Goal: Task Accomplishment & Management: Manage account settings

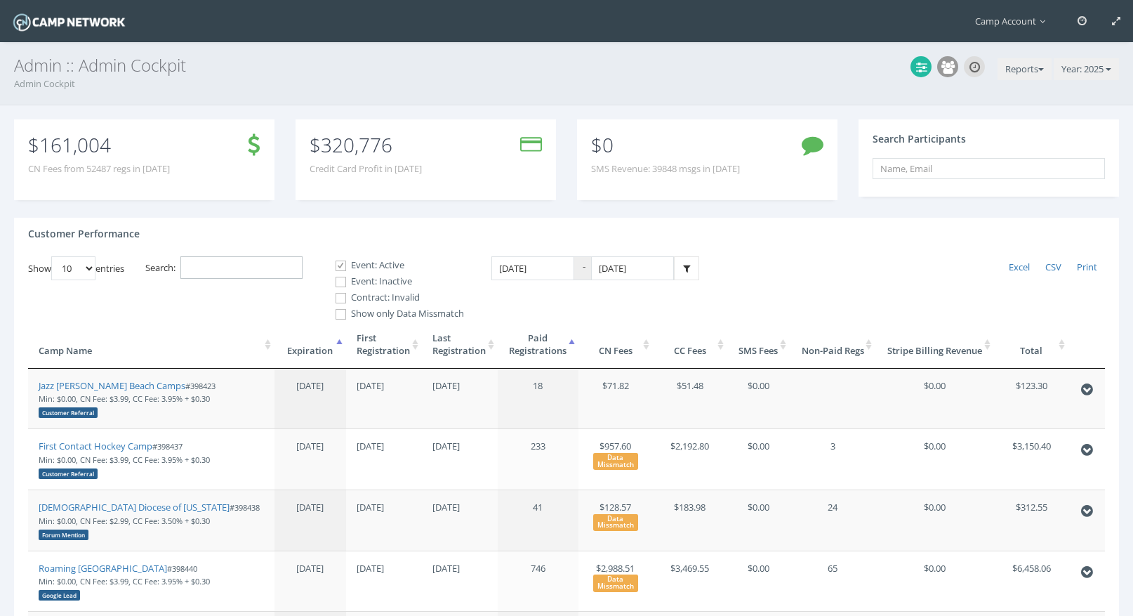
click at [260, 265] on input "Search:" at bounding box center [241, 267] width 122 height 23
paste input "398750"
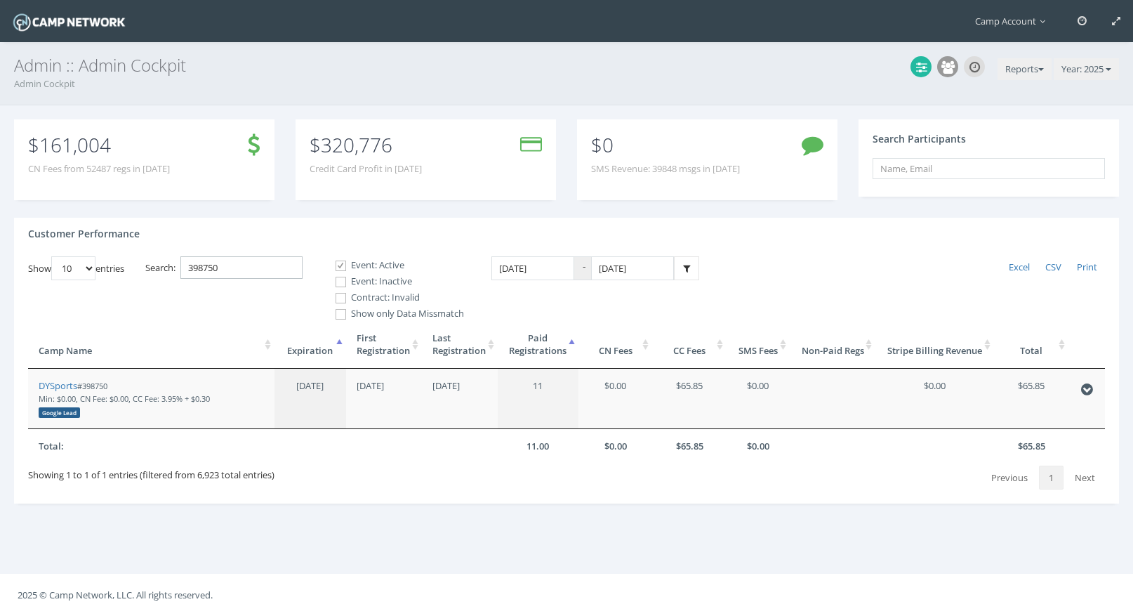
type input "398750"
click at [357, 283] on label "Event: Inactive" at bounding box center [394, 281] width 140 height 14
click at [340, 283] on input "Event: Inactive" at bounding box center [332, 281] width 13 height 13
checkbox input "true"
click at [355, 297] on label "Contract: Invalid" at bounding box center [394, 298] width 140 height 14
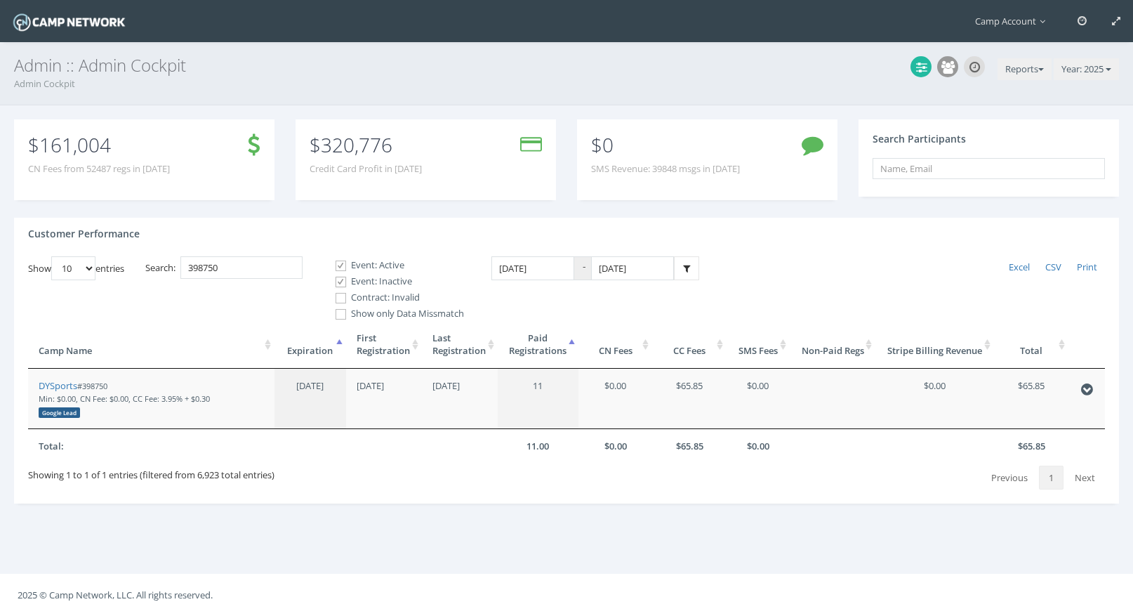
click at [340, 297] on input "Contract: Invalid" at bounding box center [332, 297] width 13 height 13
checkbox input "true"
drag, startPoint x: 242, startPoint y: 266, endPoint x: 125, endPoint y: 244, distance: 119.4
click at [125, 244] on div "Customer Performance Show 10 25 50 100 entries Excel CSV Print Search: 398750 E…" at bounding box center [566, 361] width 1105 height 286
type input "orion"
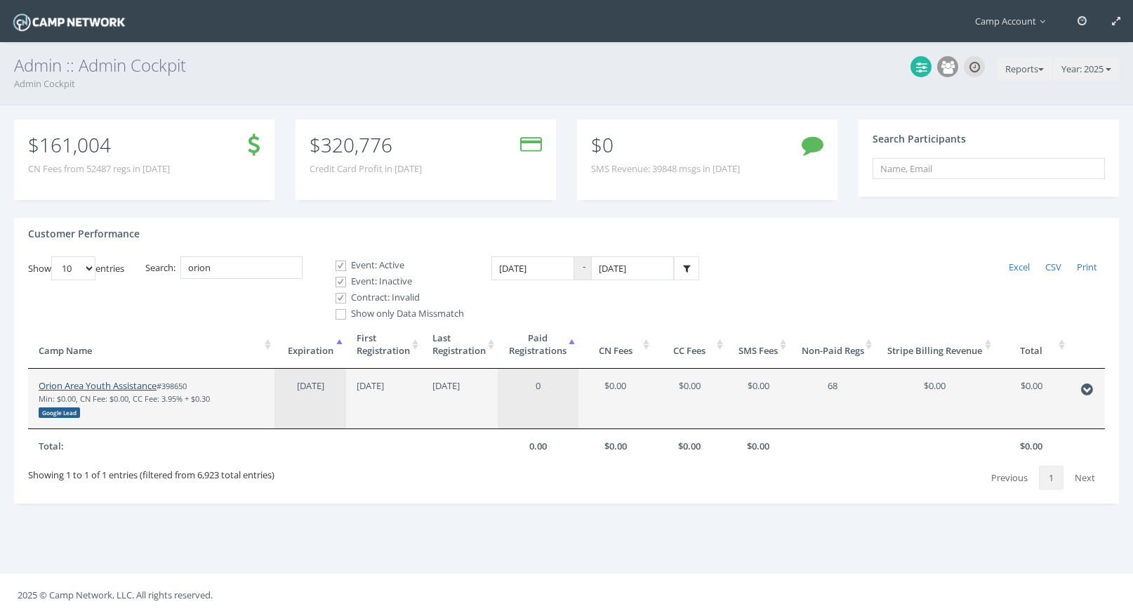
click at [122, 390] on link "Orion Area Youth Assistance" at bounding box center [98, 385] width 118 height 13
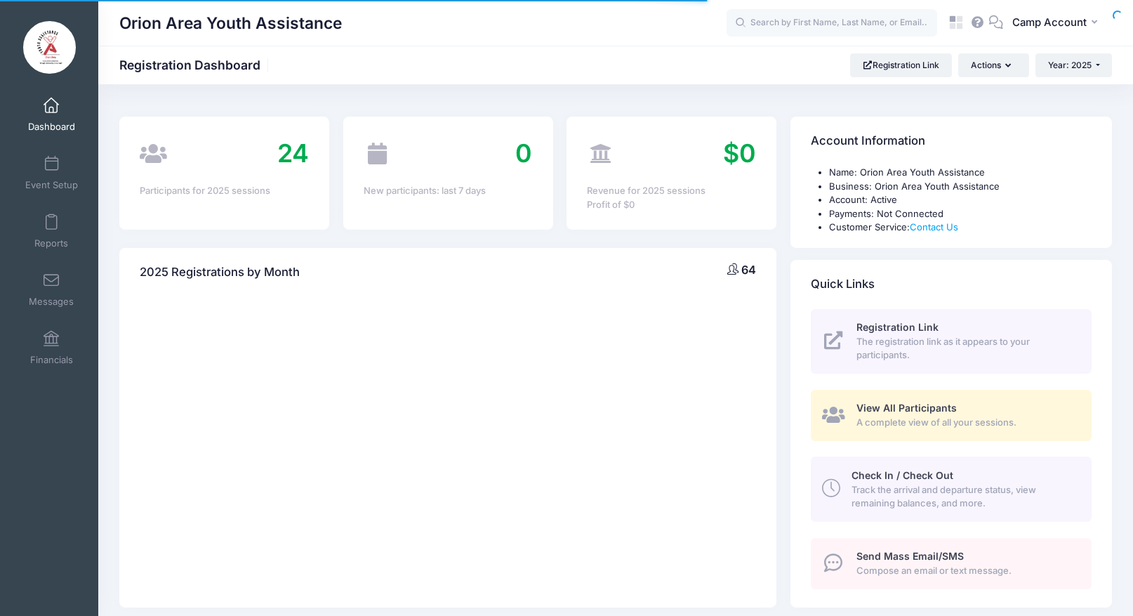
select select
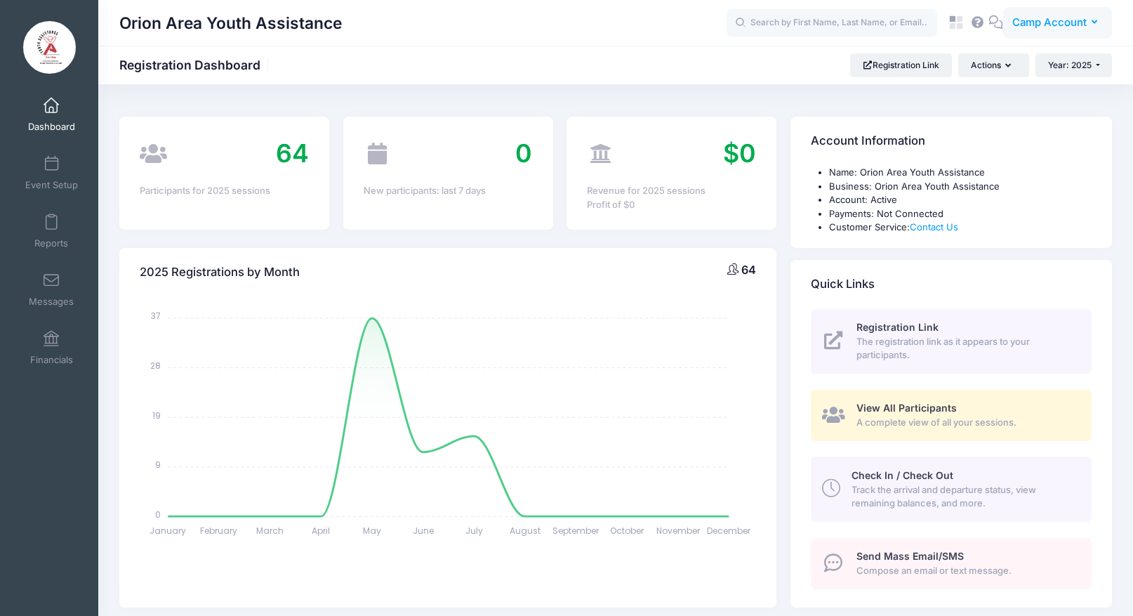
click at [1070, 22] on span "Camp Account" at bounding box center [1049, 22] width 74 height 15
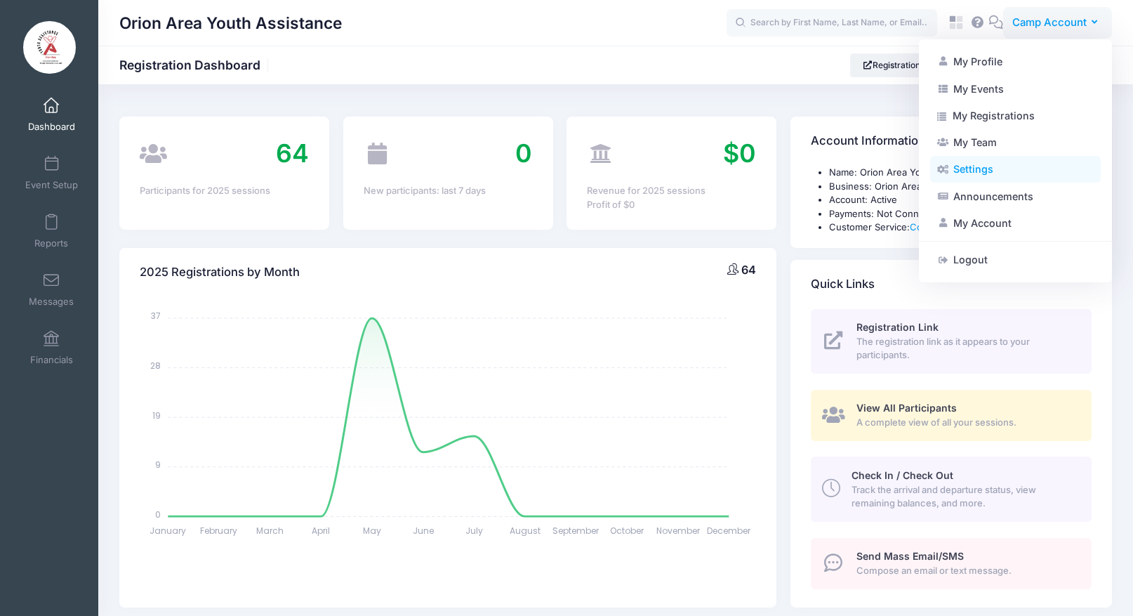
click at [982, 171] on link "Settings" at bounding box center [1015, 169] width 171 height 27
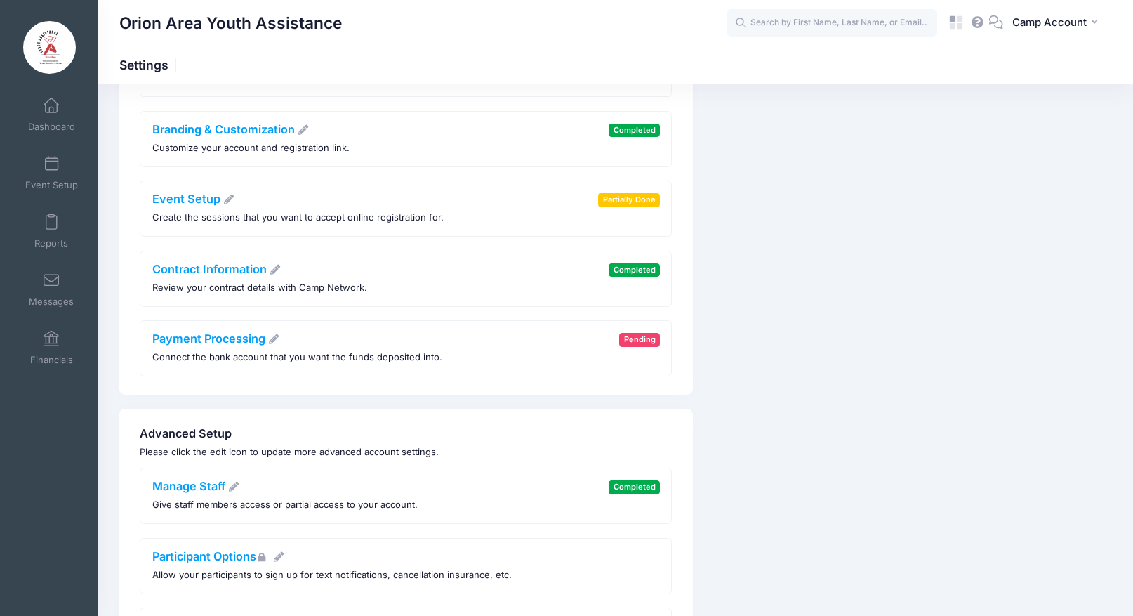
scroll to position [152, 0]
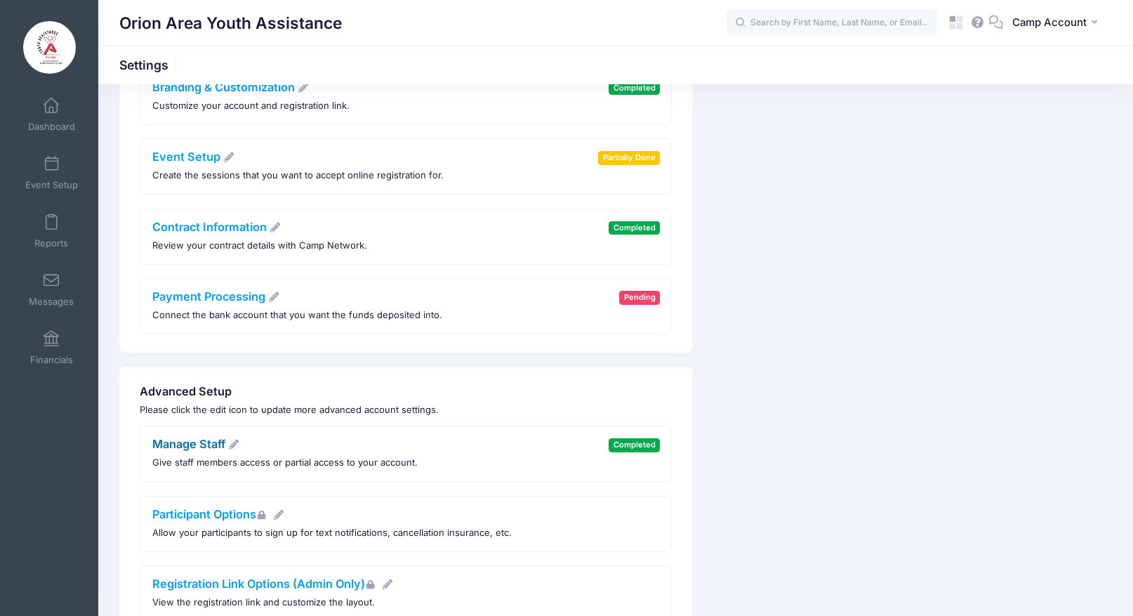
click at [211, 444] on link "Manage Staff" at bounding box center [196, 444] width 88 height 14
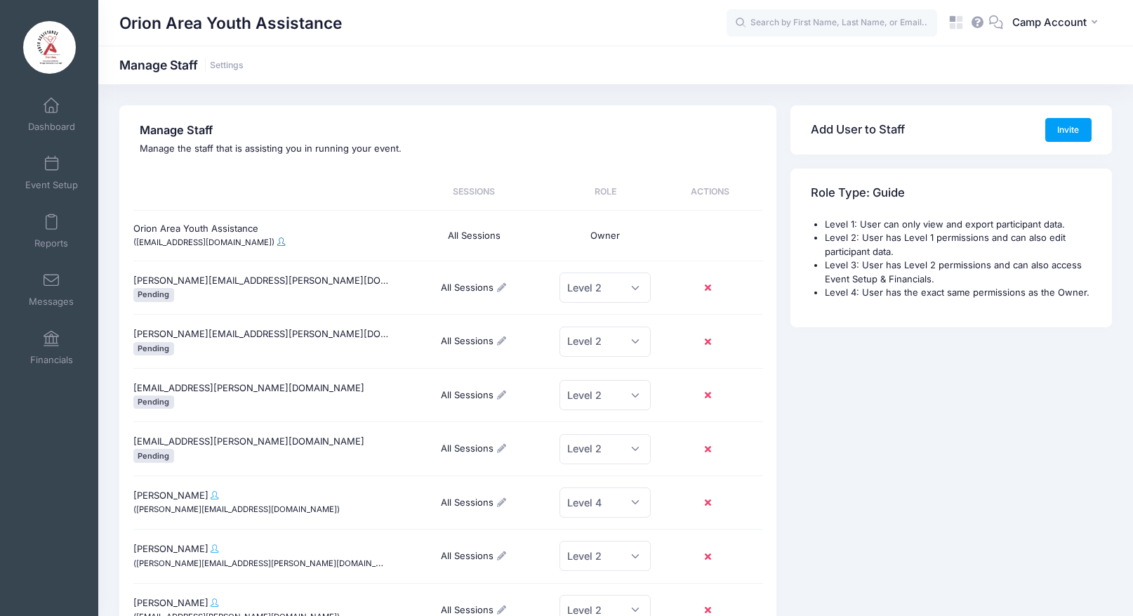
click at [277, 244] on span at bounding box center [281, 241] width 8 height 8
